Goal: Task Accomplishment & Management: Manage account settings

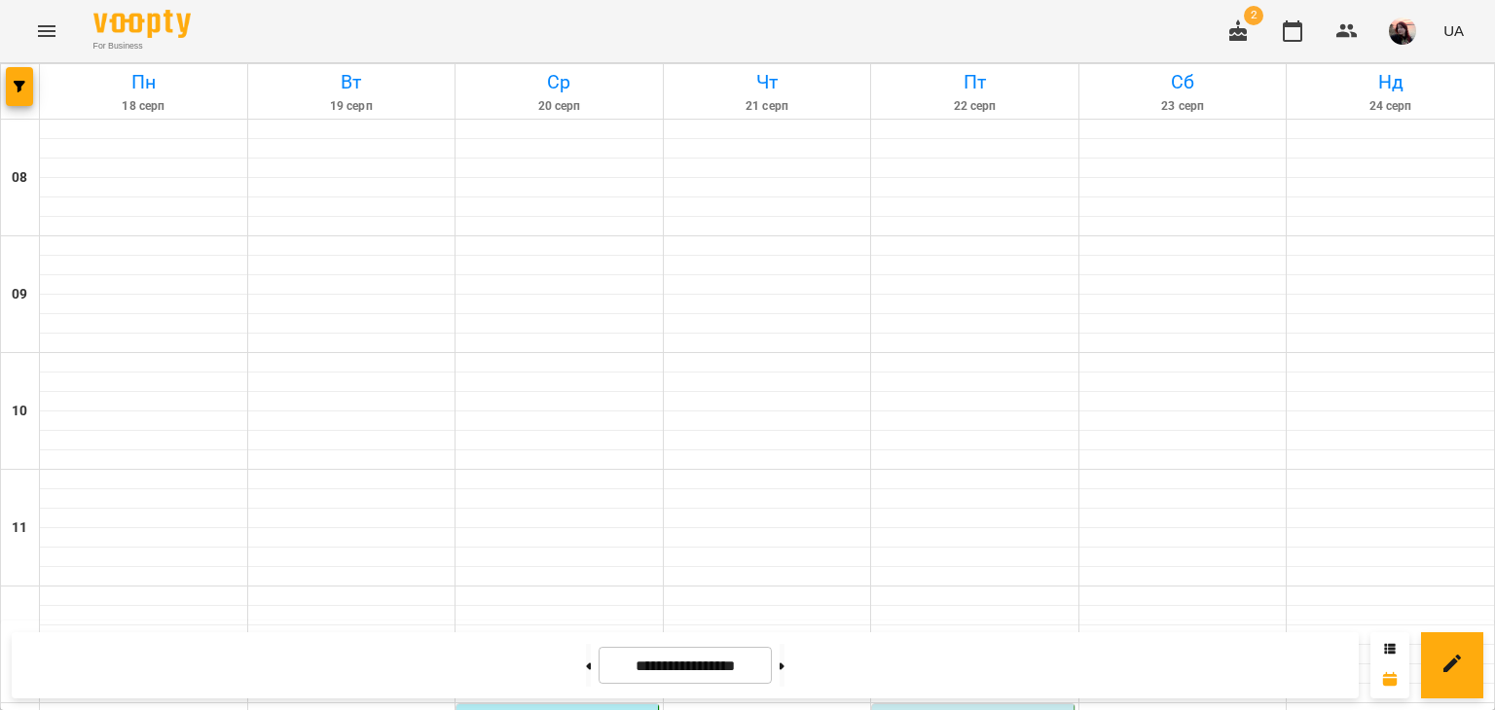
scroll to position [1035, 0]
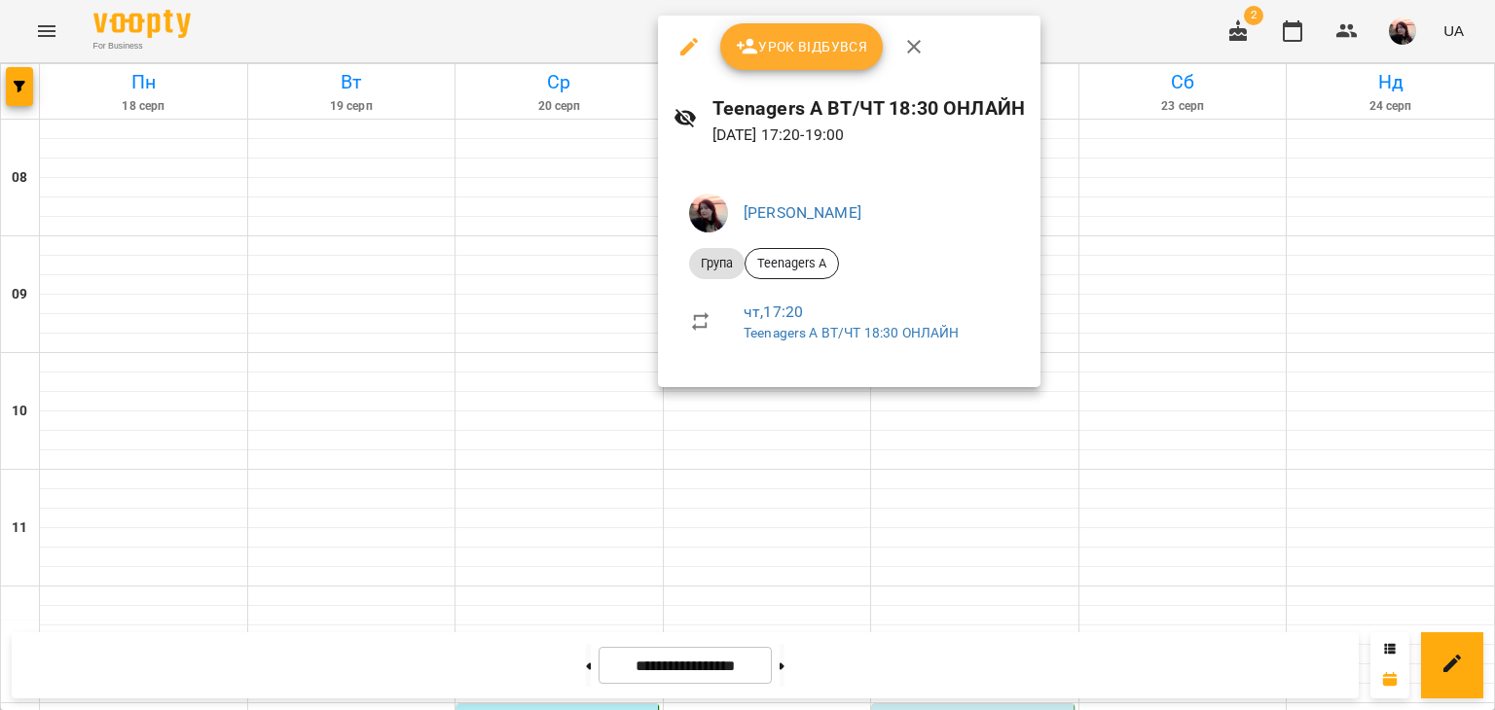
click at [755, 40] on icon "button" at bounding box center [747, 46] width 23 height 23
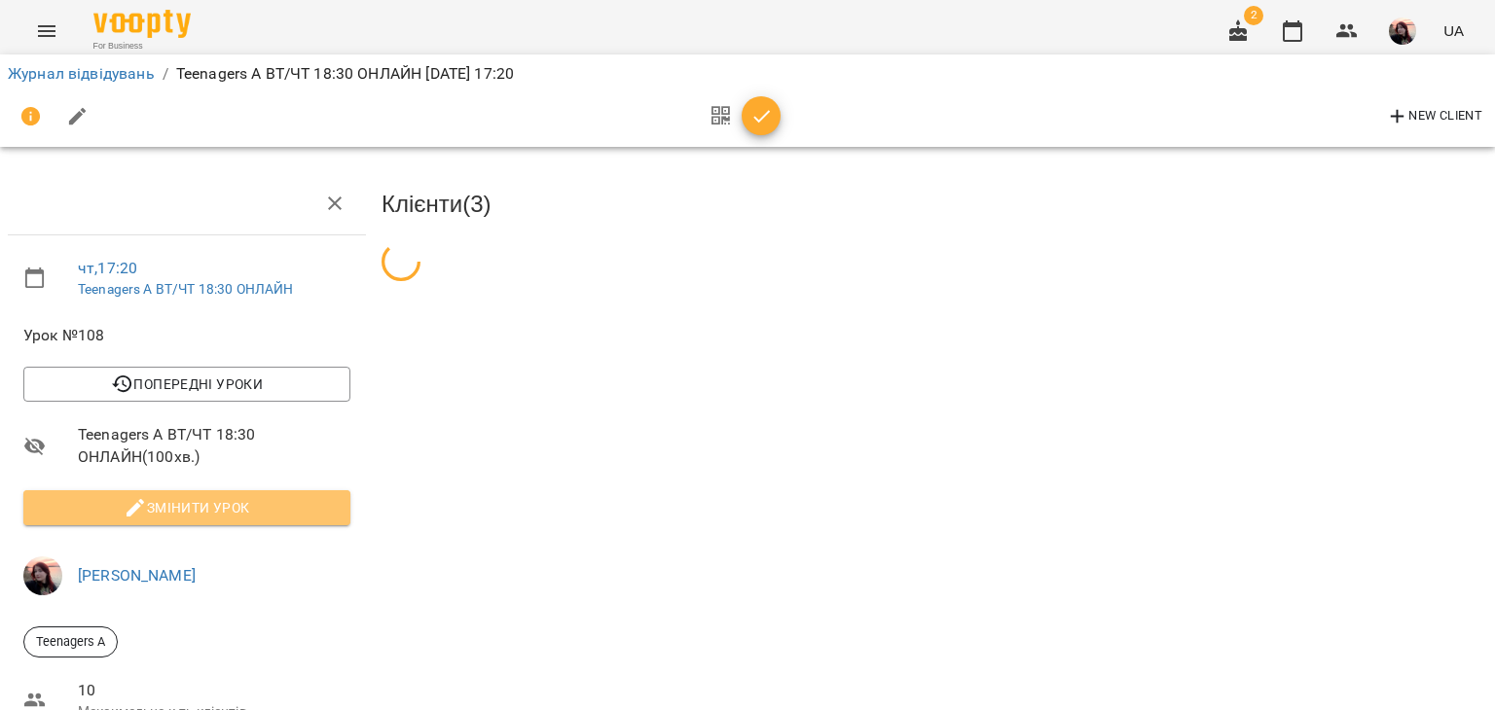
click at [189, 511] on span "Змінити урок" at bounding box center [187, 507] width 296 height 23
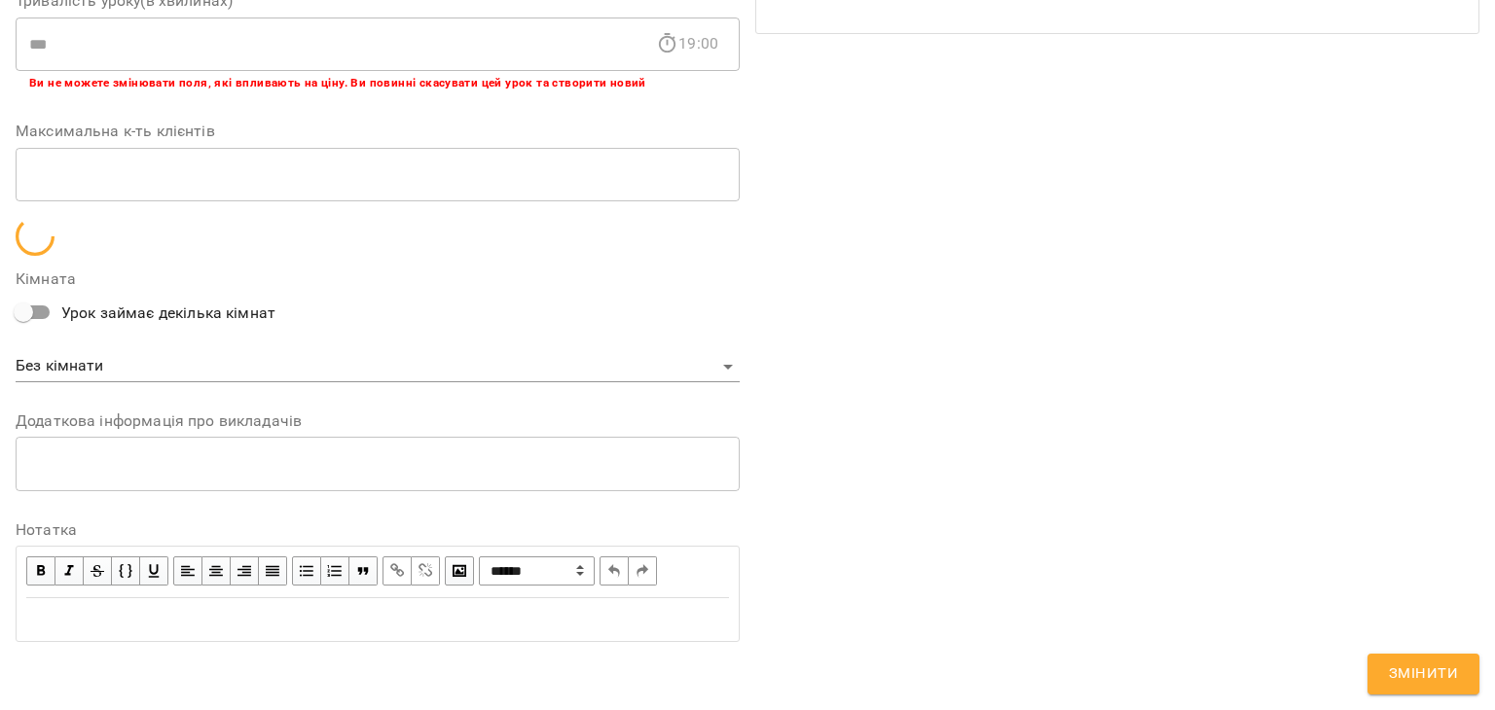
click at [339, 622] on div "Edit text" at bounding box center [377, 619] width 703 height 23
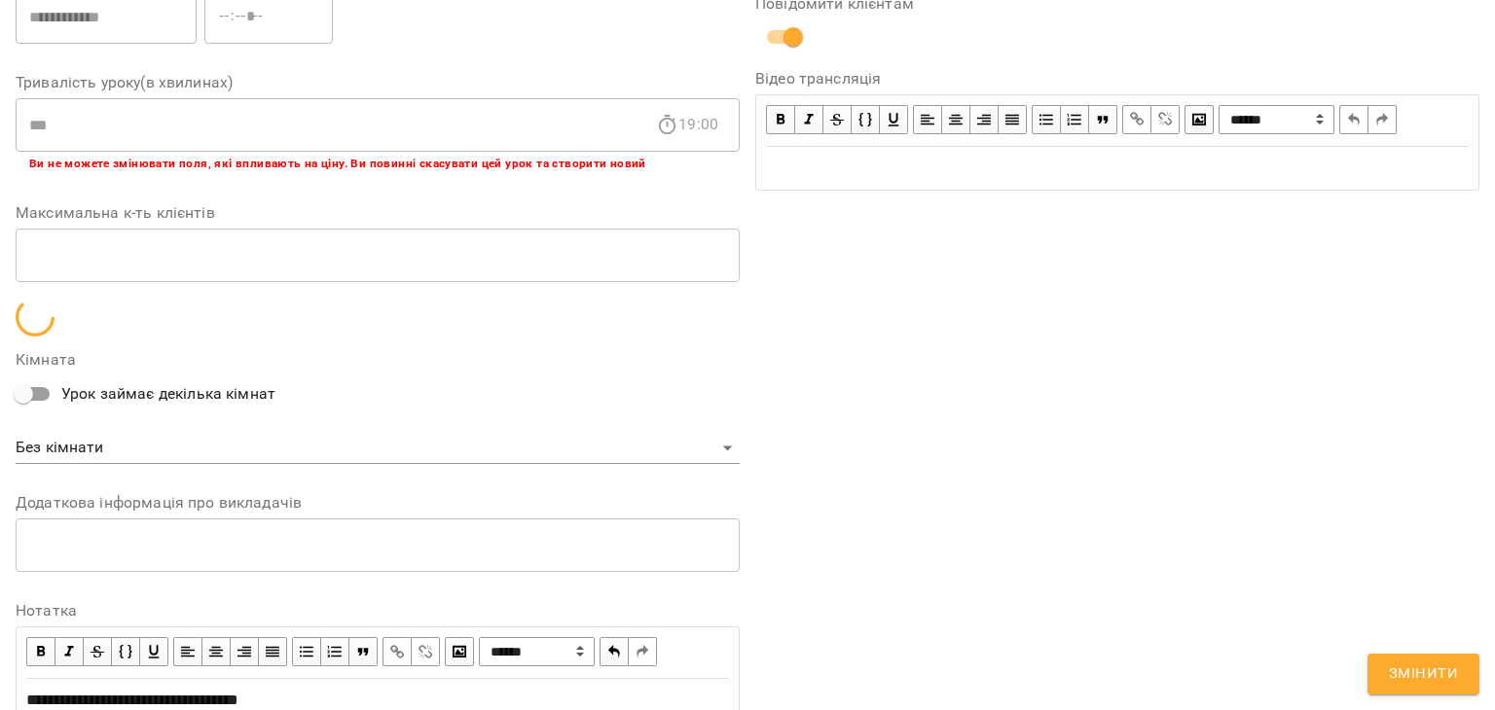
scroll to position [489, 0]
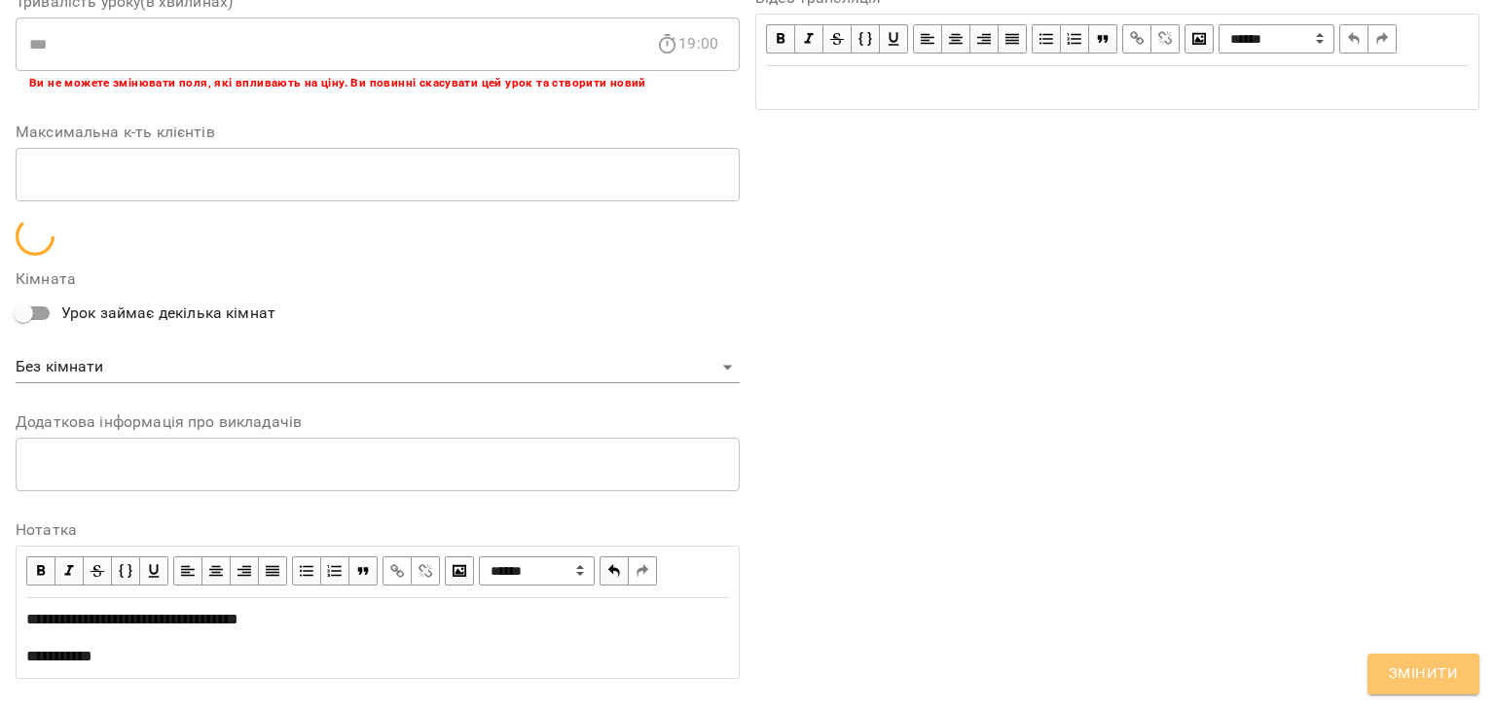
click at [1404, 675] on span "Змінити" at bounding box center [1423, 674] width 69 height 25
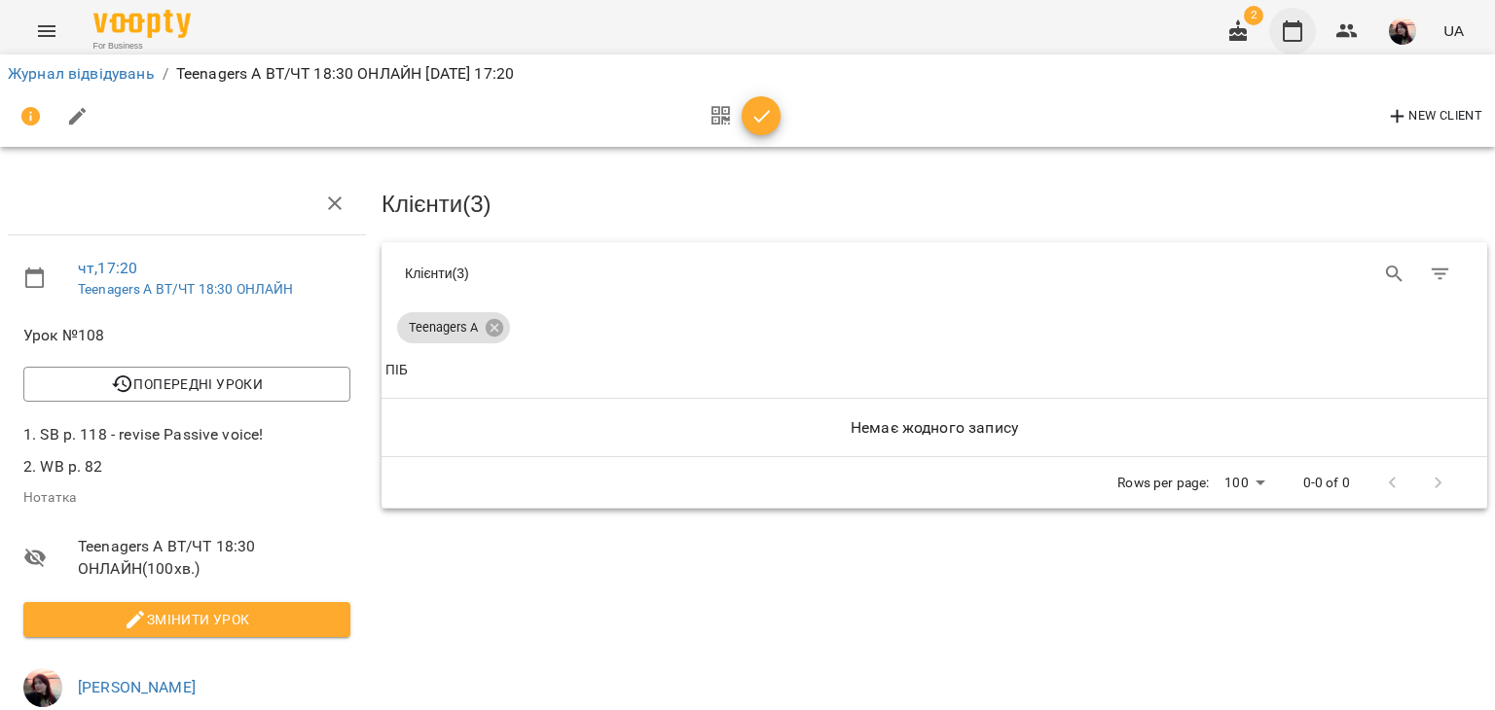
click at [1283, 24] on icon "button" at bounding box center [1292, 30] width 23 height 23
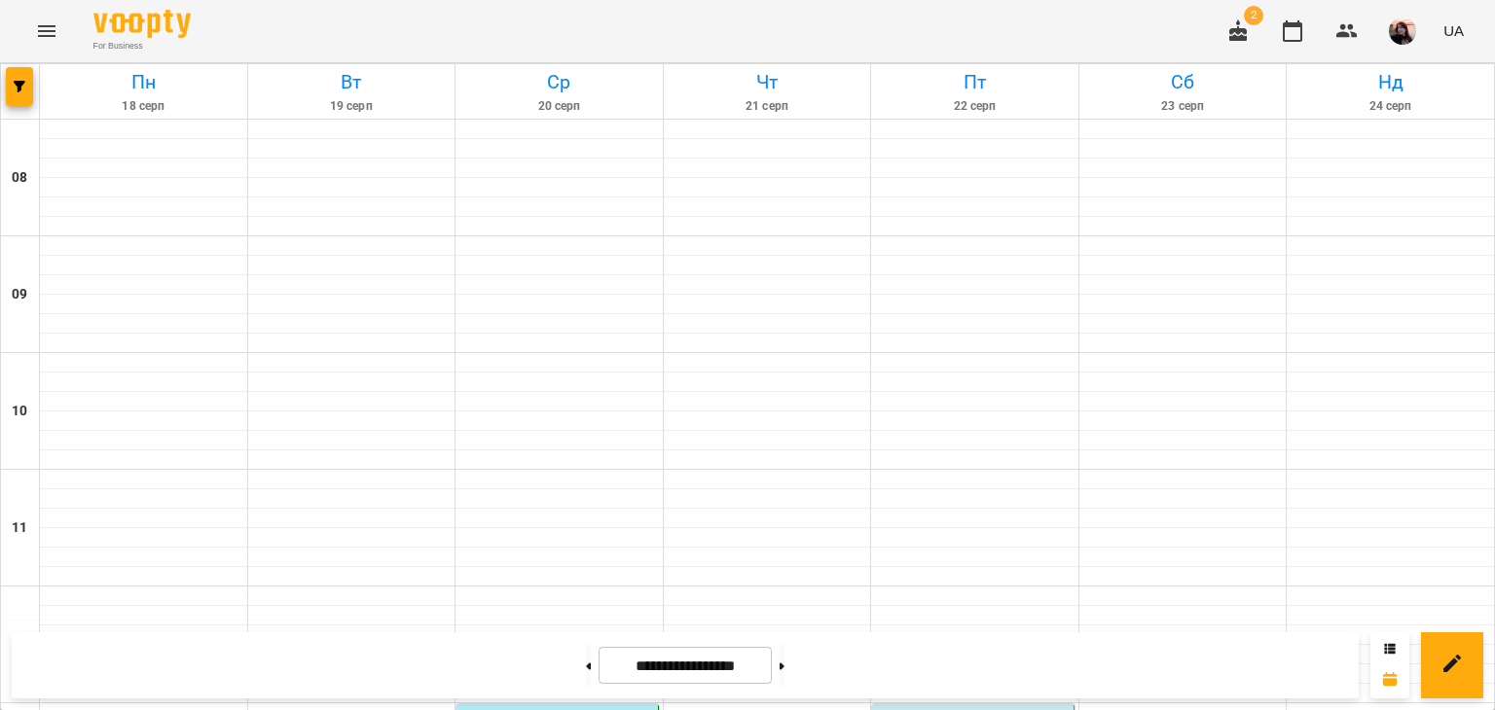
scroll to position [1071, 0]
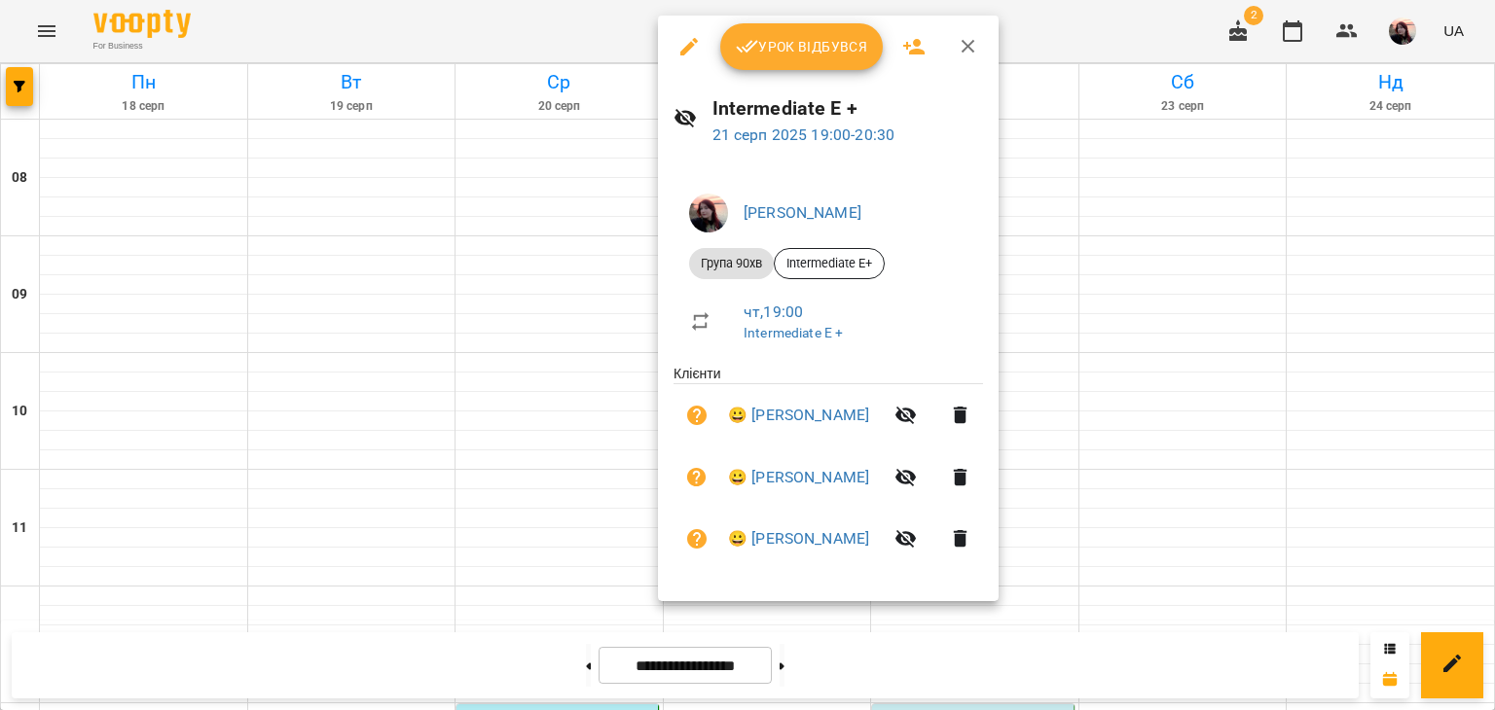
click at [775, 50] on span "Урок відбувся" at bounding box center [802, 46] width 132 height 23
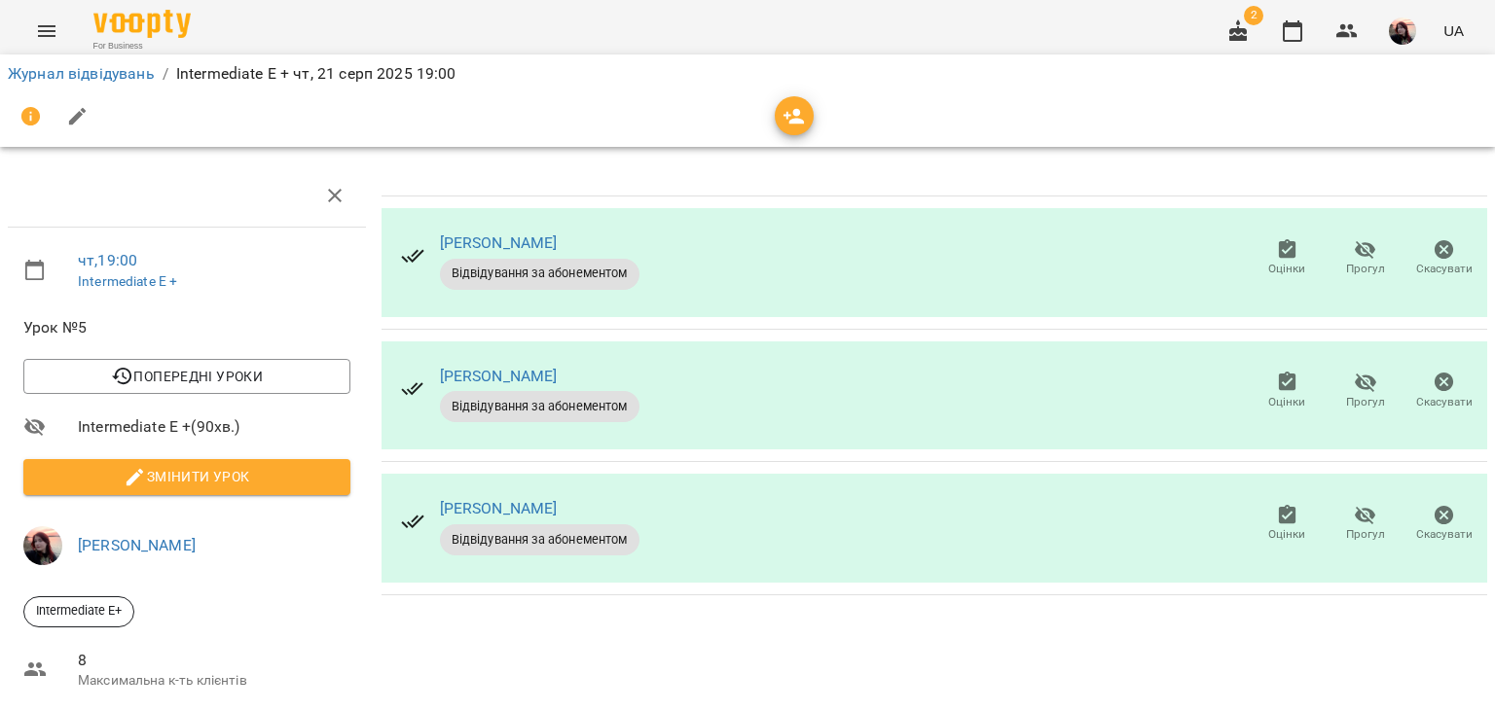
scroll to position [132, 0]
click at [296, 465] on span "Змінити урок" at bounding box center [187, 476] width 296 height 23
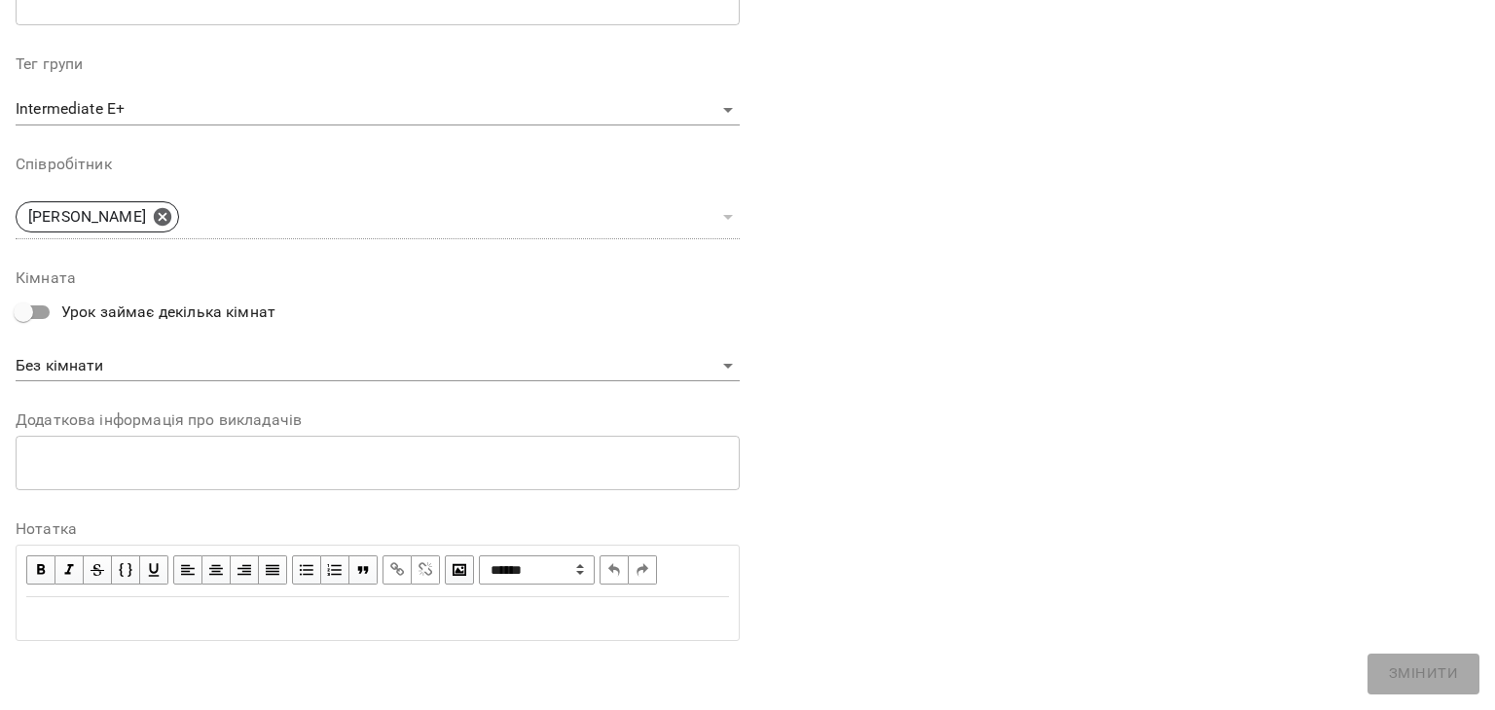
click at [293, 628] on div "Edit text" at bounding box center [377, 618] width 703 height 23
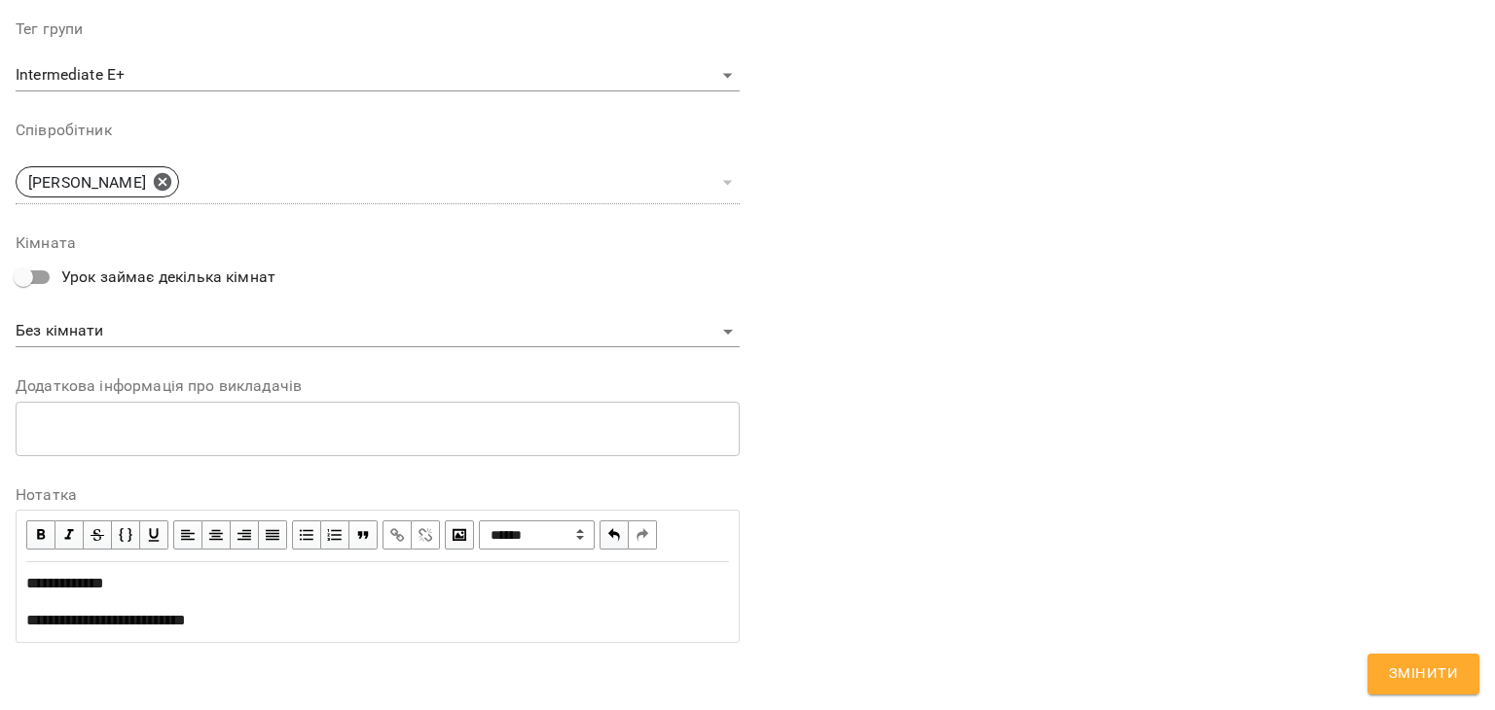
scroll to position [701, 0]
click at [1400, 664] on span "Змінити" at bounding box center [1423, 674] width 69 height 25
